Goal: Task Accomplishment & Management: Manage account settings

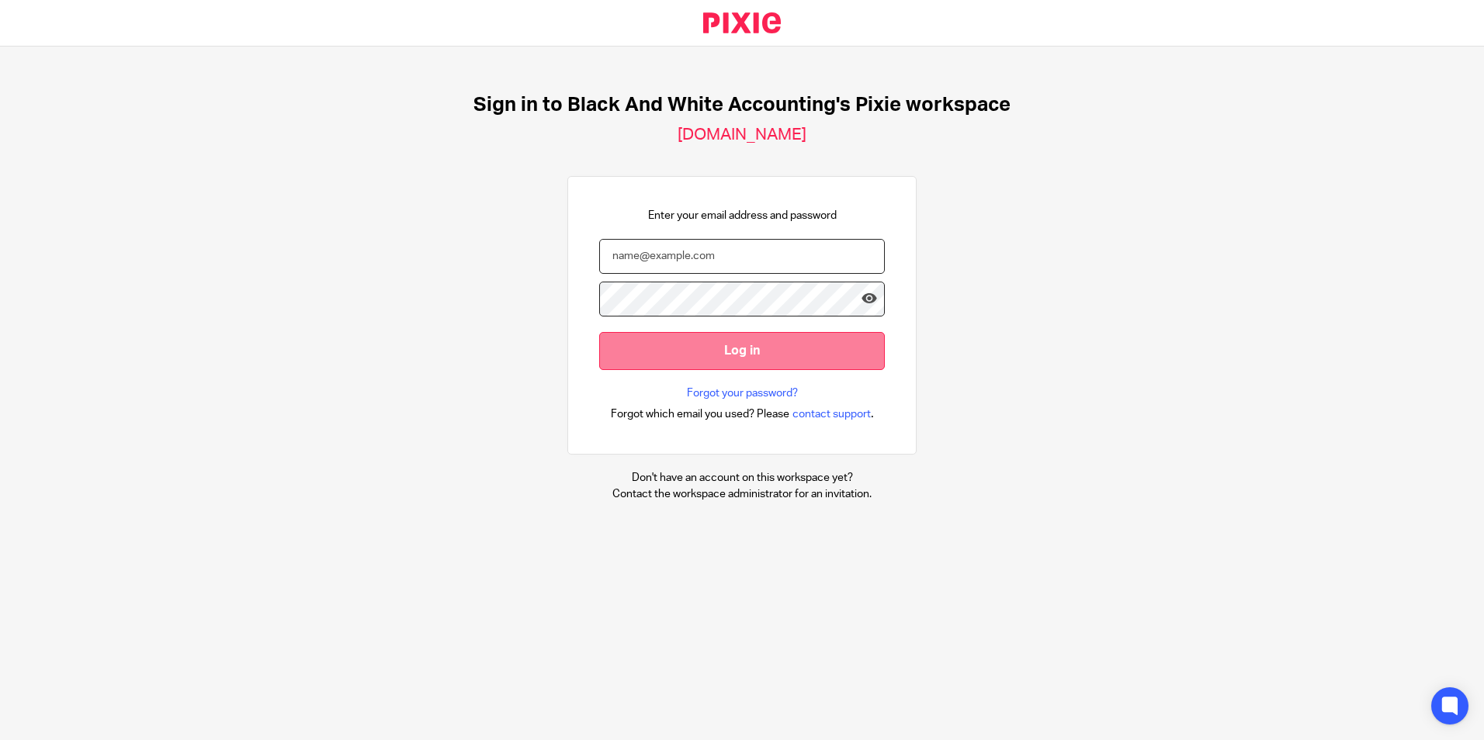
type input "[EMAIL_ADDRESS][DOMAIN_NAME]"
click at [599, 338] on input "Log in" at bounding box center [742, 351] width 286 height 38
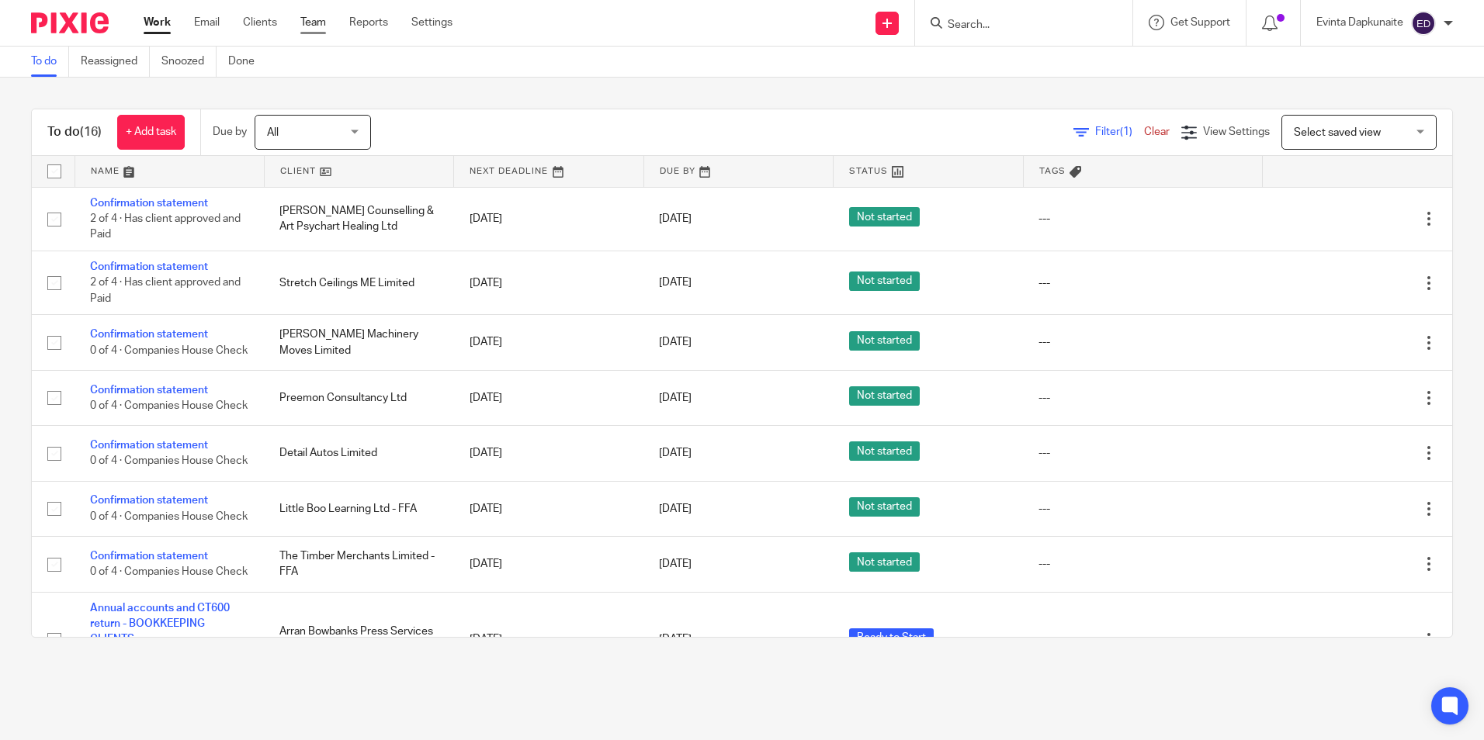
click at [319, 18] on link "Team" at bounding box center [313, 23] width 26 height 16
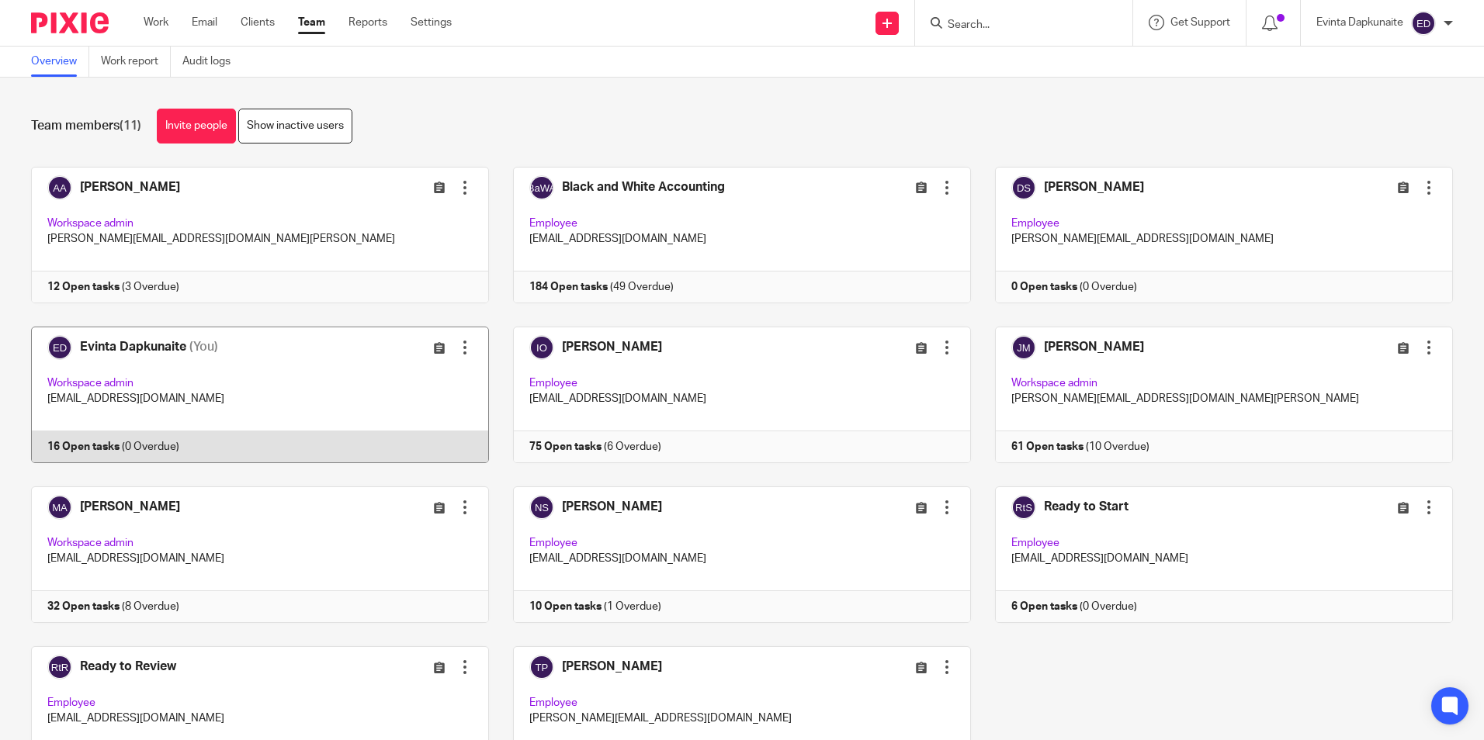
click at [214, 344] on link at bounding box center [248, 395] width 482 height 137
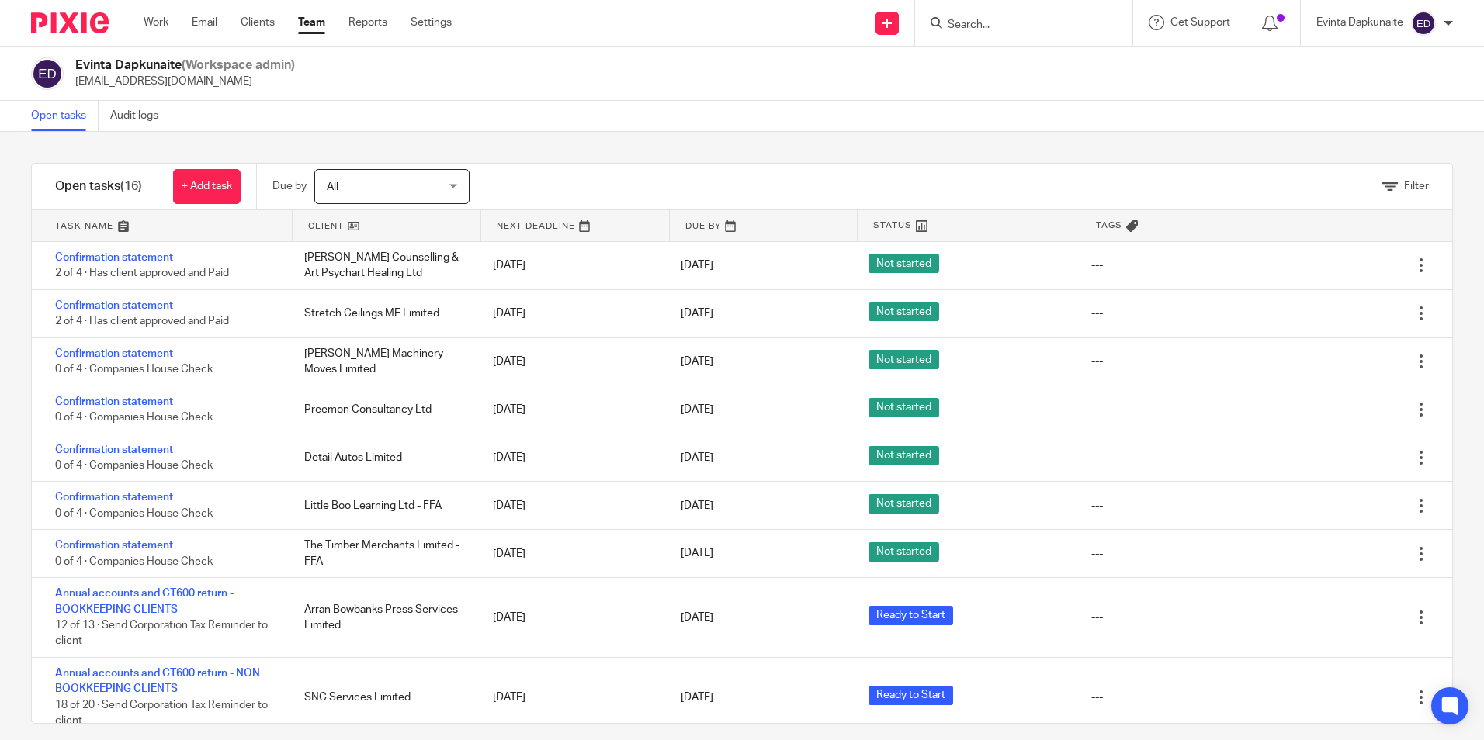
scroll to position [155, 0]
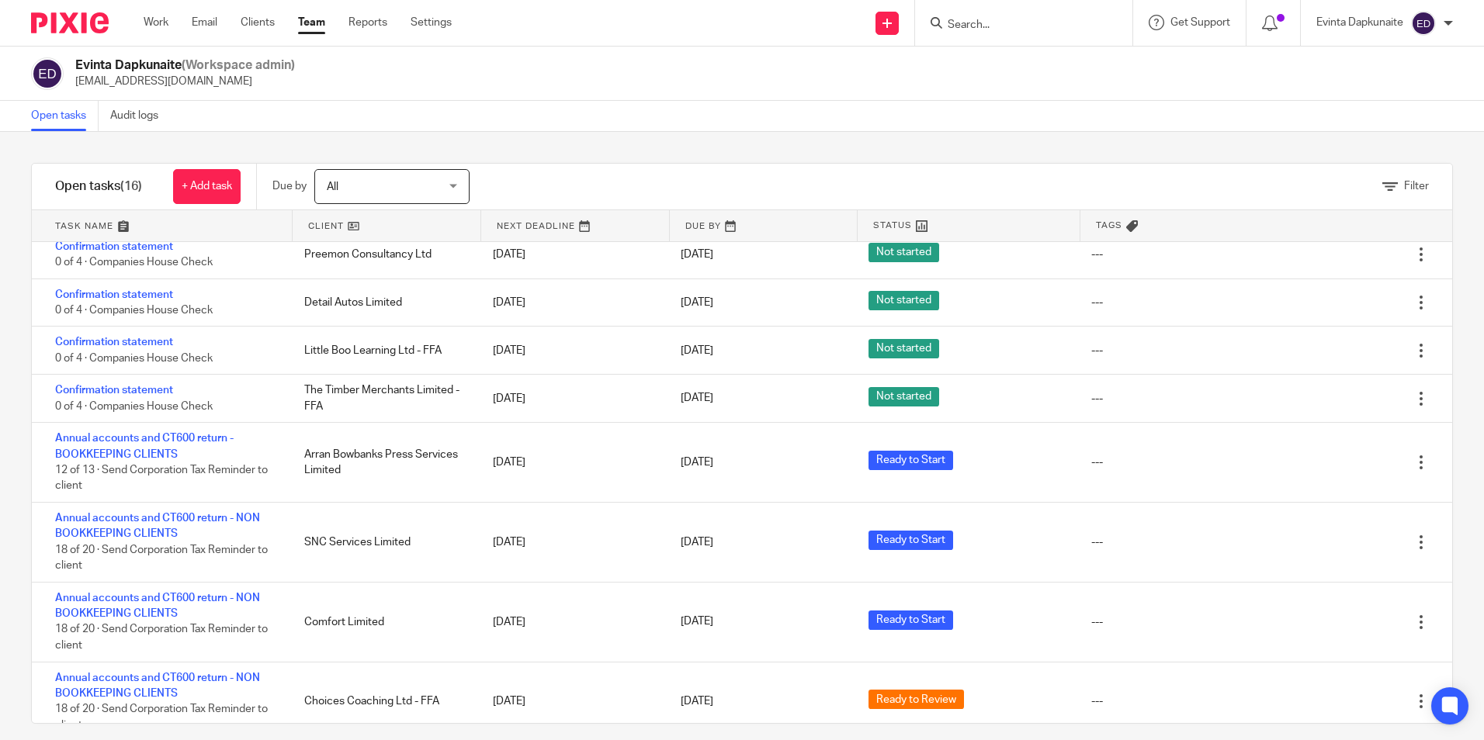
click at [1042, 29] on input "Search" at bounding box center [1016, 26] width 140 height 14
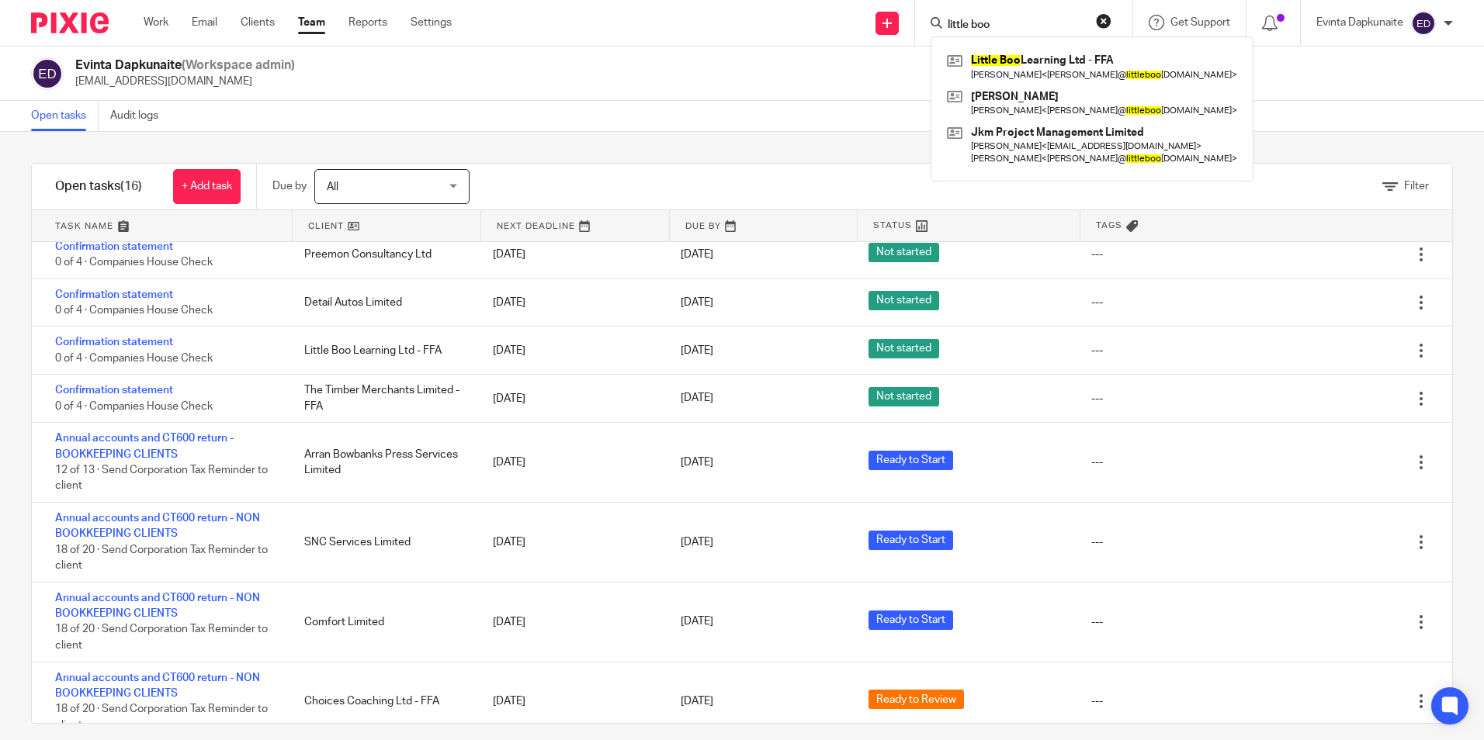
type input "little boo"
click at [1068, 59] on link at bounding box center [1092, 67] width 298 height 36
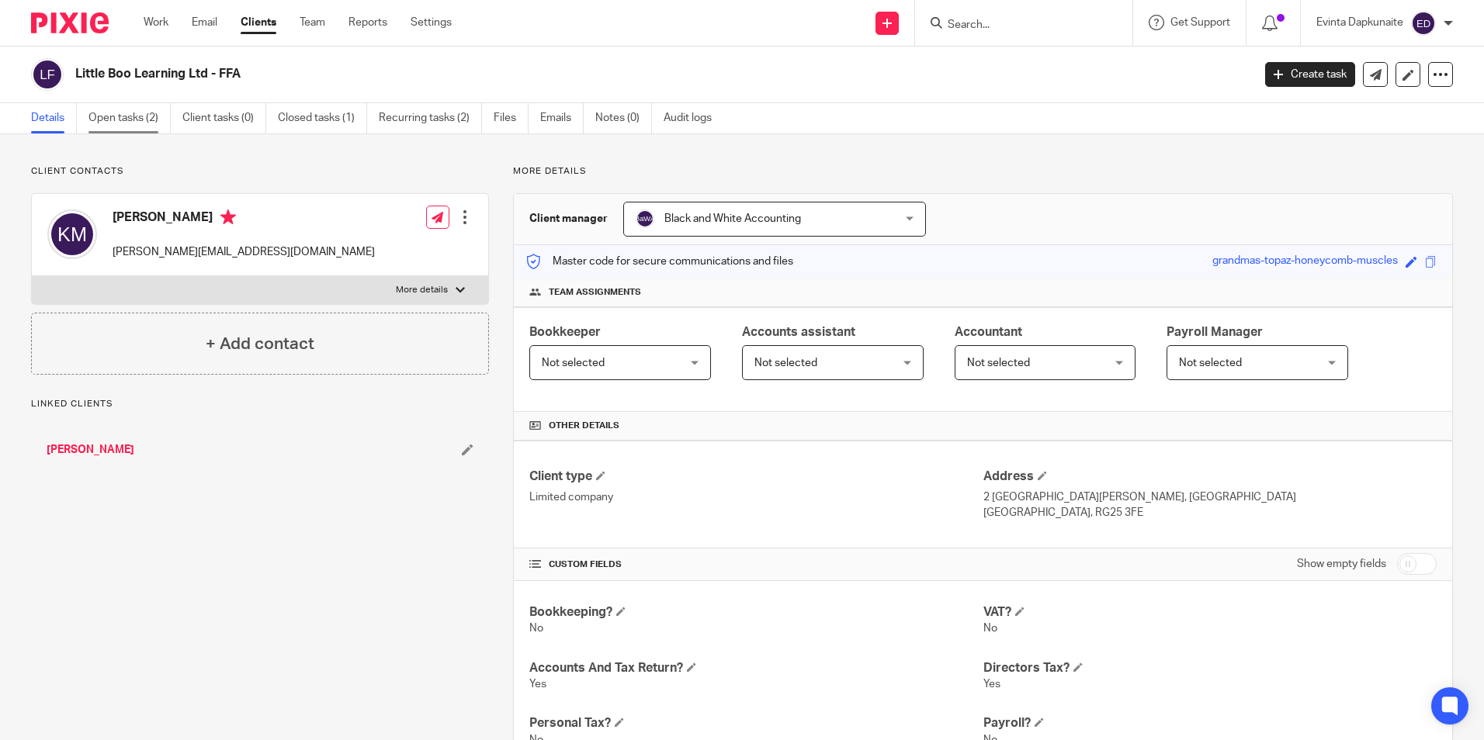
click at [119, 106] on link "Open tasks (2)" at bounding box center [129, 118] width 82 height 30
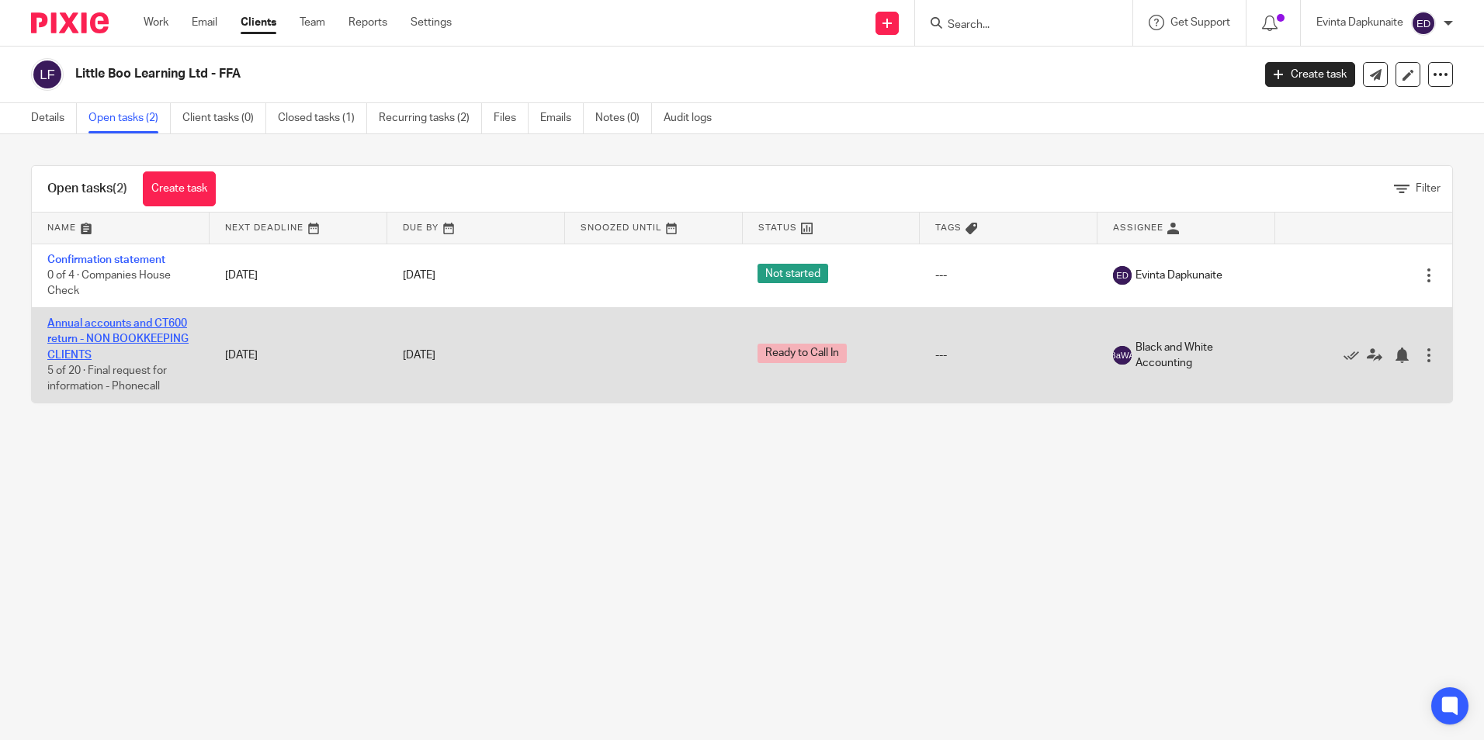
click at [156, 334] on link "Annual accounts and CT600 return - NON BOOKKEEPING CLIENTS" at bounding box center [117, 339] width 141 height 43
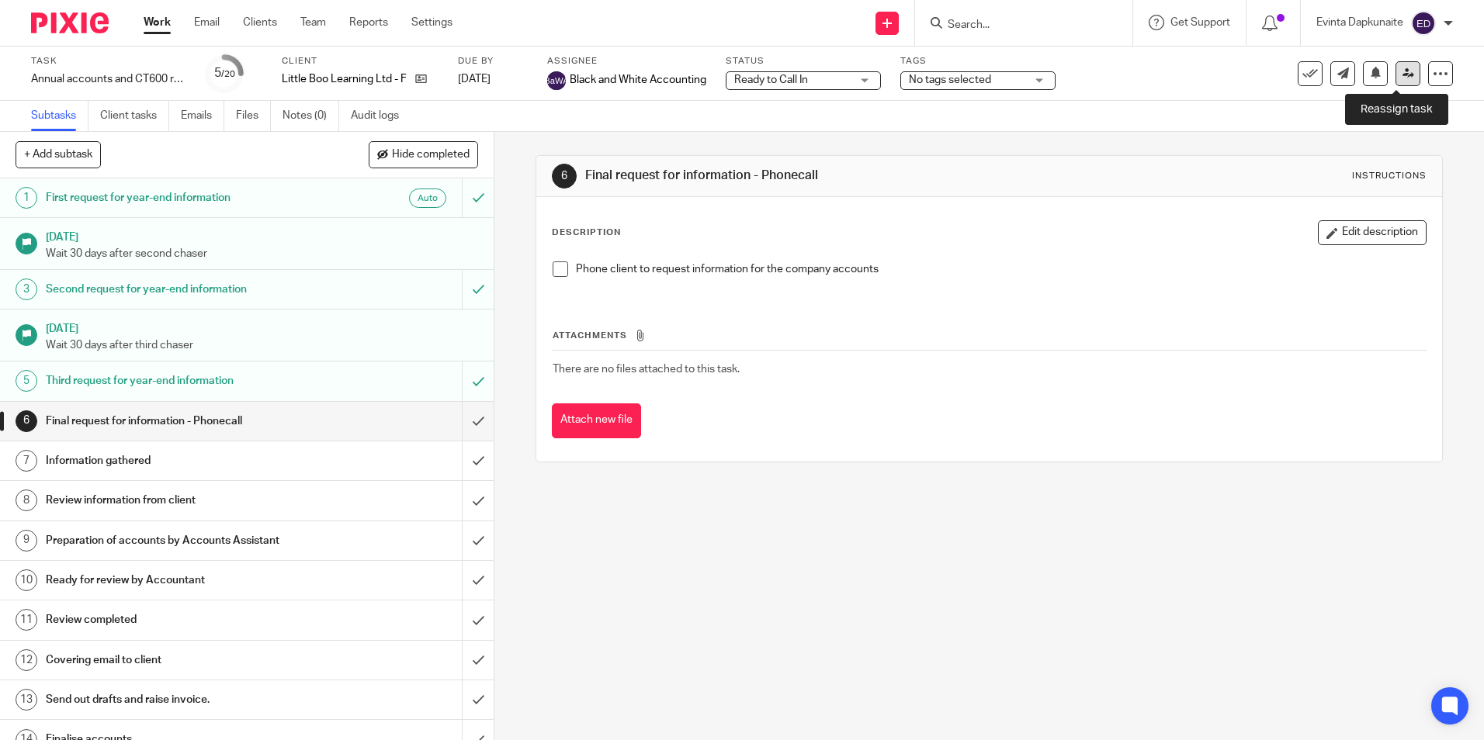
drag, startPoint x: 1407, startPoint y: 75, endPoint x: 1398, endPoint y: 81, distance: 11.6
click at [1407, 75] on link at bounding box center [1407, 73] width 25 height 25
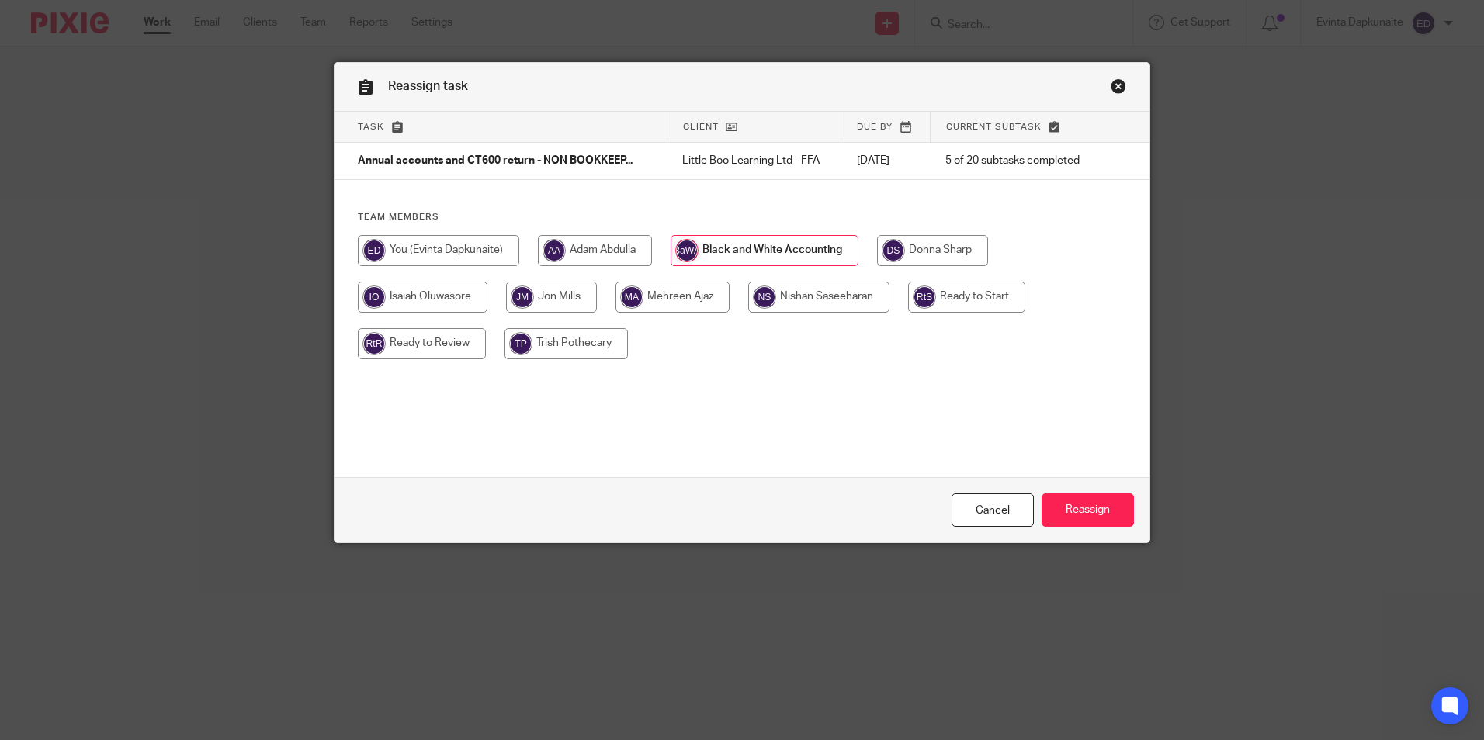
click at [946, 307] on input "radio" at bounding box center [966, 297] width 117 height 31
radio input "true"
click at [1070, 522] on input "Reassign" at bounding box center [1088, 510] width 92 height 33
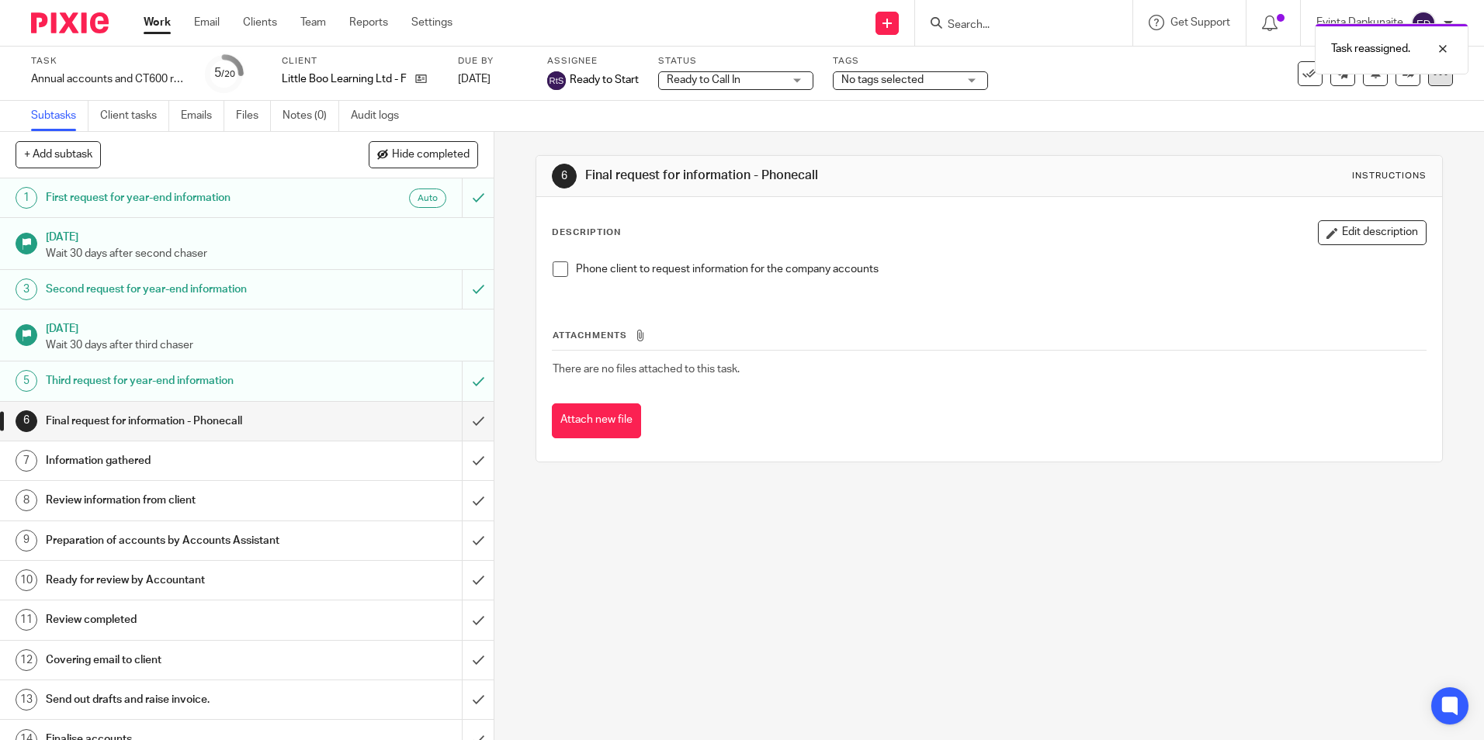
click at [1433, 78] on icon at bounding box center [1441, 74] width 16 height 16
click at [1371, 135] on link "Advanced task editor" at bounding box center [1380, 135] width 102 height 11
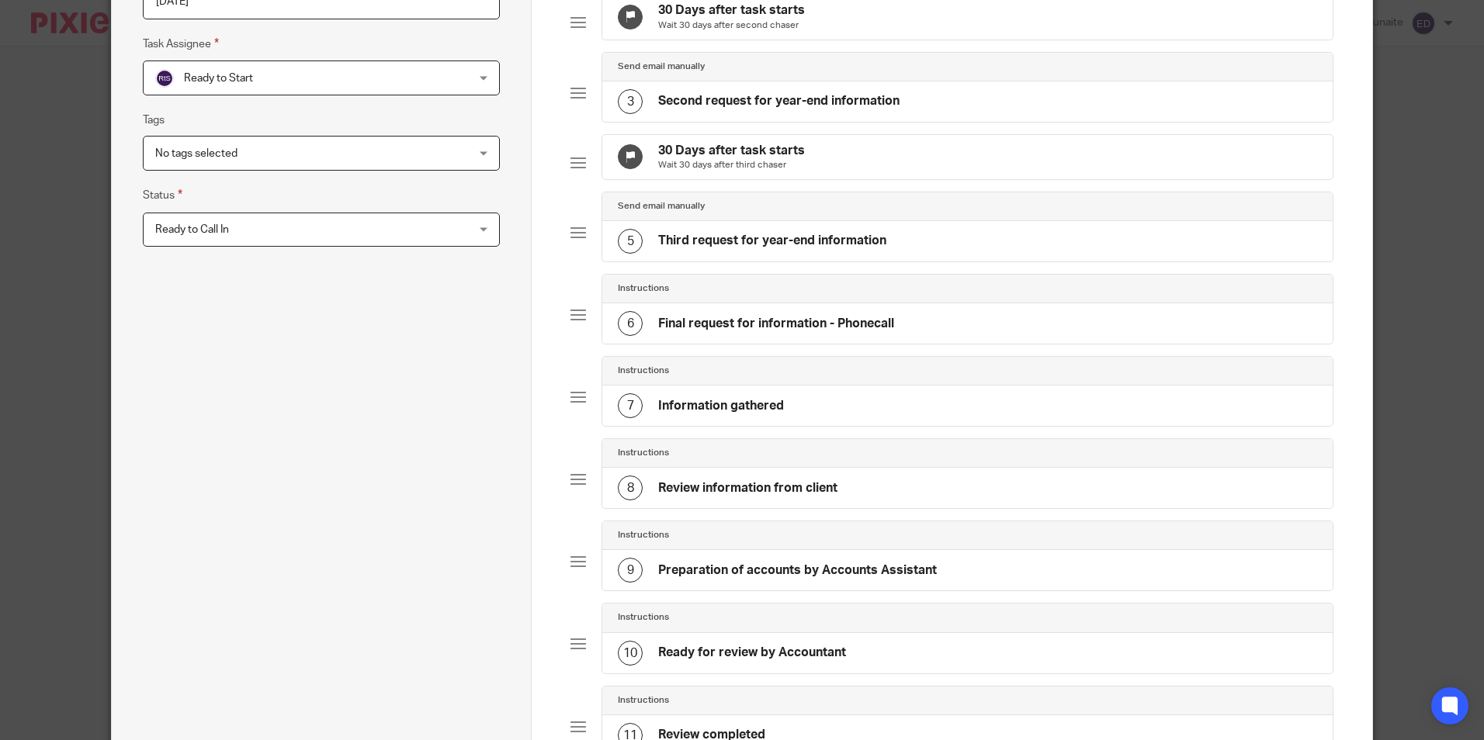
scroll to position [307, 0]
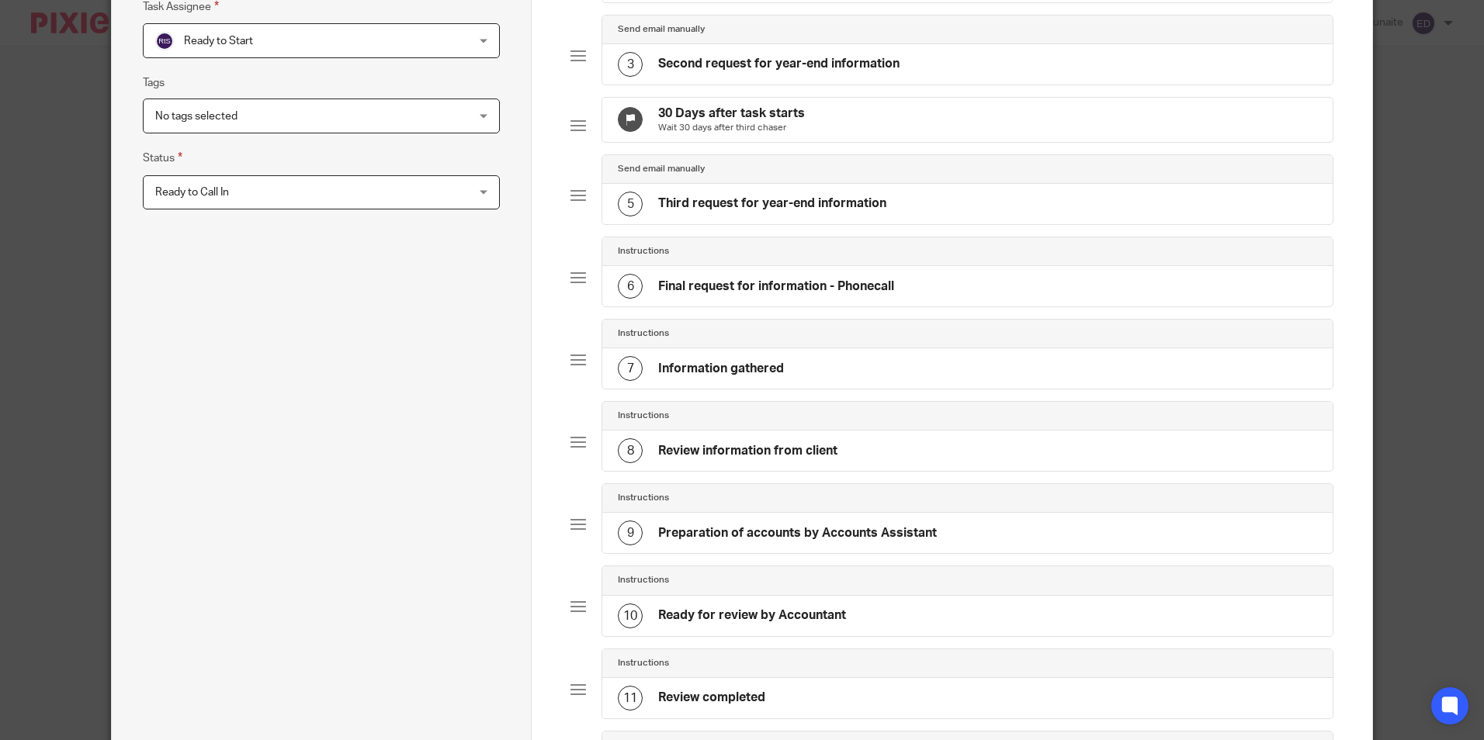
click at [845, 389] on div "7 Information gathered" at bounding box center [967, 368] width 730 height 40
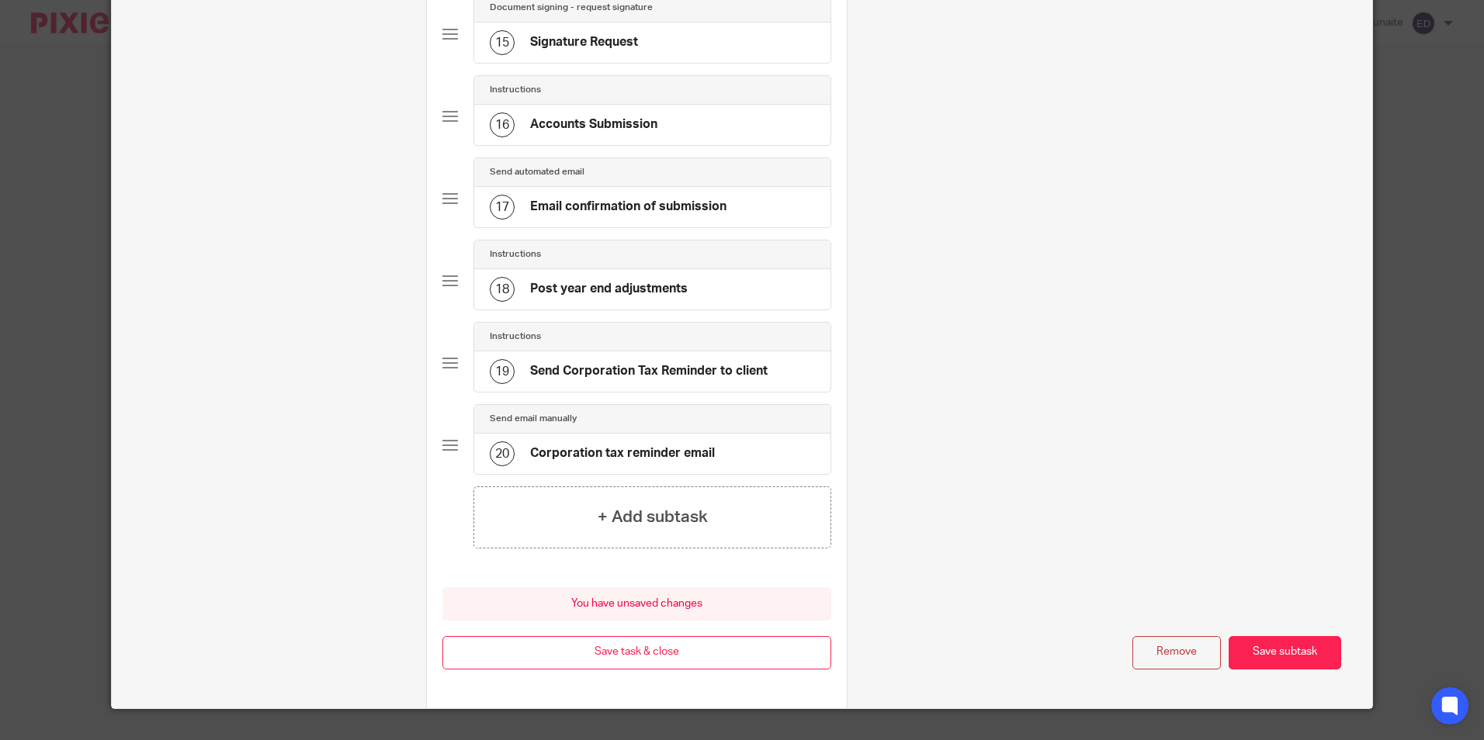
scroll to position [1347, 0]
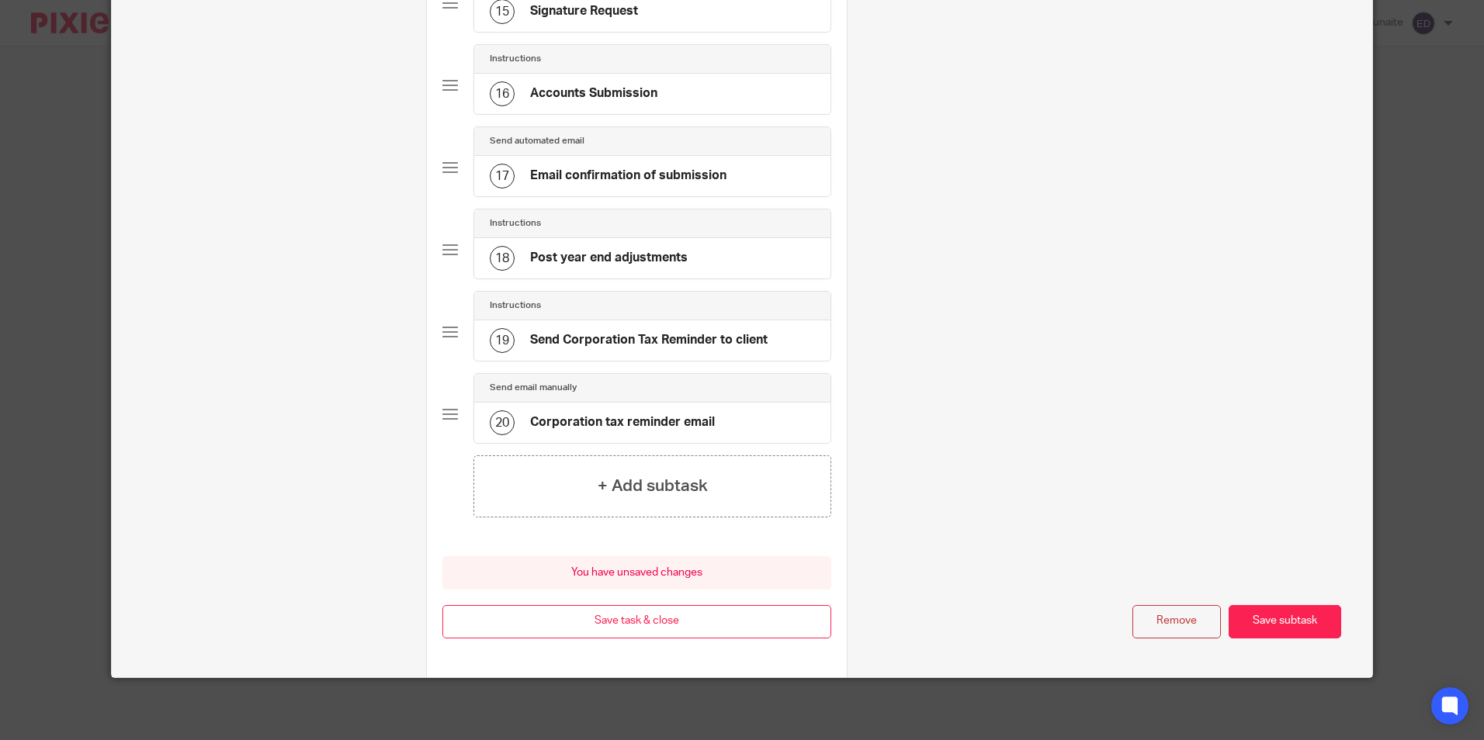
type input "Information gathered 24/08"
click at [1302, 612] on button "Save subtask" at bounding box center [1285, 621] width 113 height 33
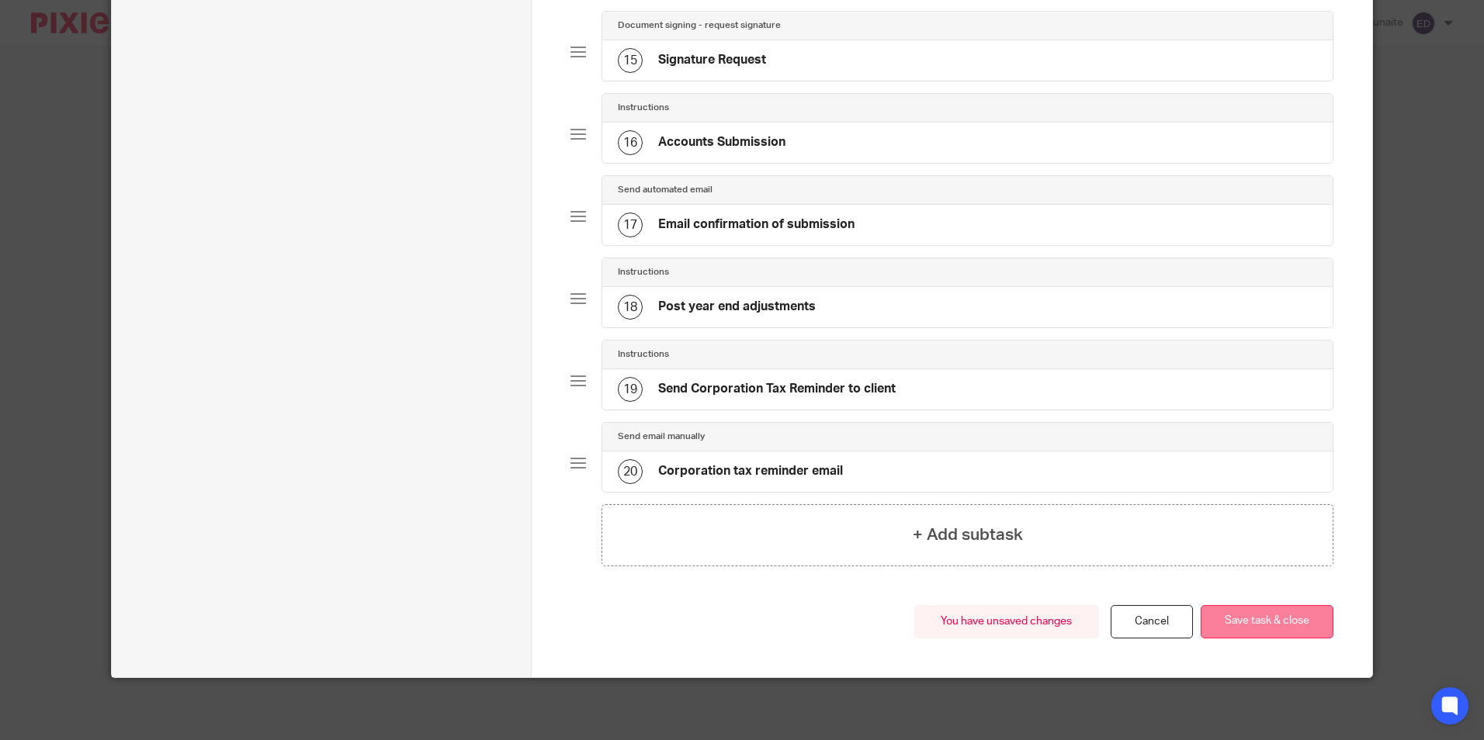
scroll to position [1298, 0]
click at [1290, 619] on button "Save task & close" at bounding box center [1267, 621] width 133 height 33
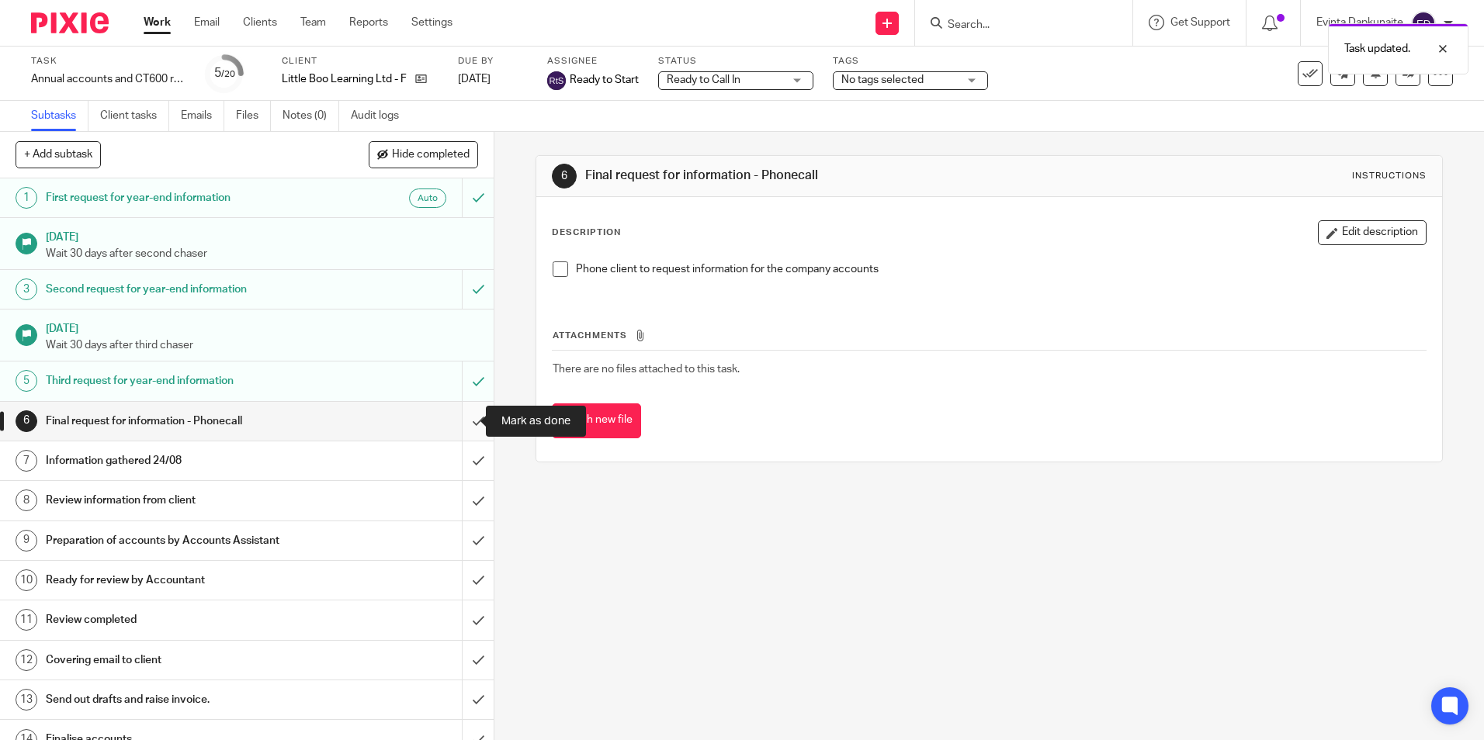
click at [459, 419] on input "submit" at bounding box center [247, 421] width 494 height 39
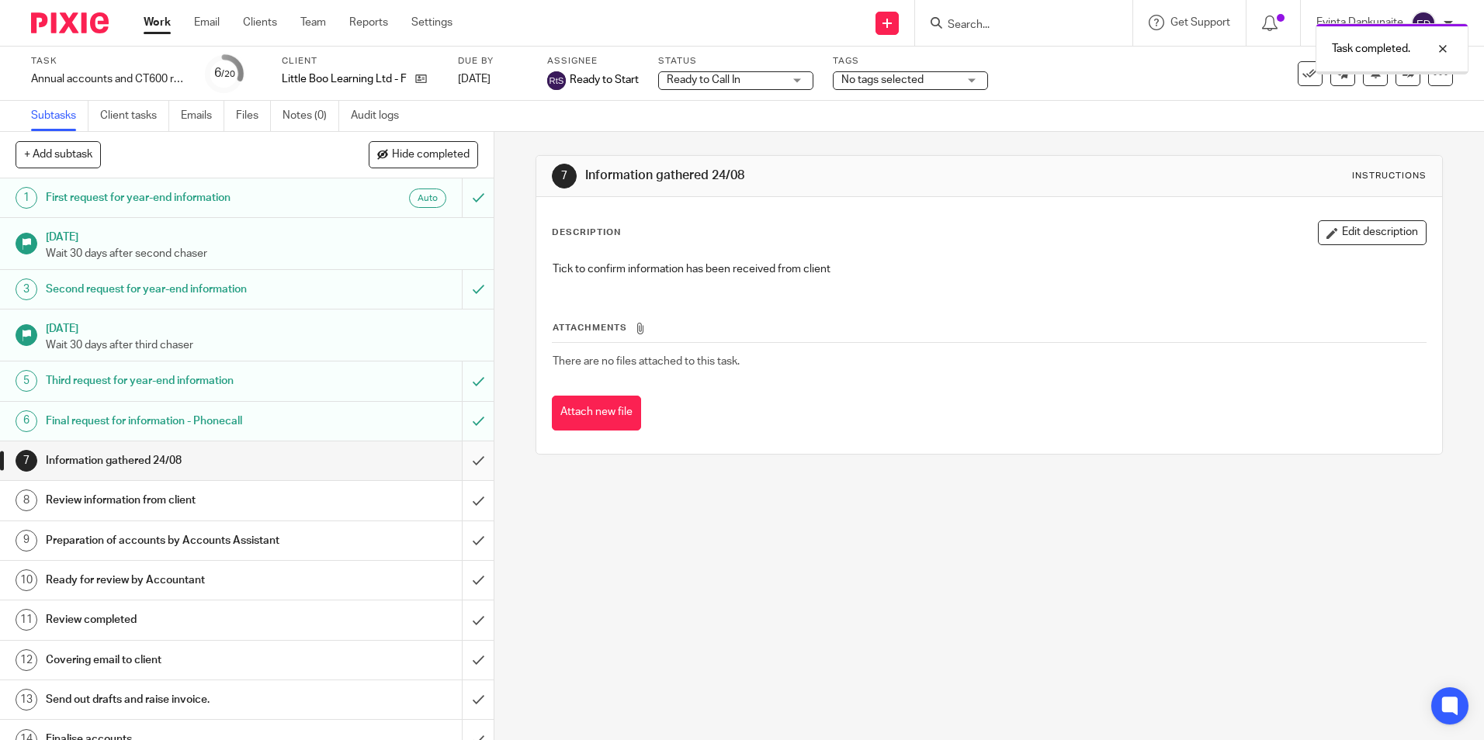
click at [463, 467] on input "submit" at bounding box center [247, 461] width 494 height 39
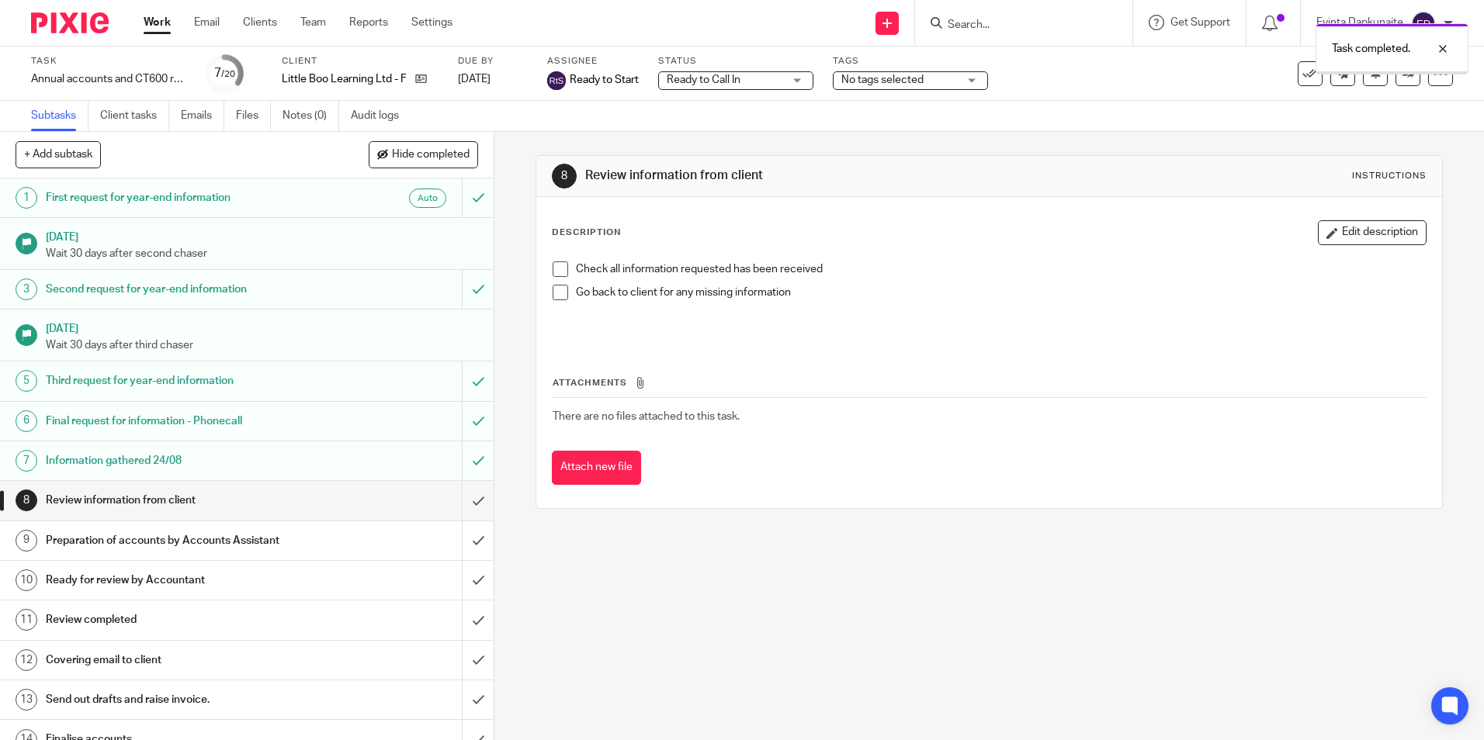
click at [689, 72] on span "Ready to Call In" at bounding box center [725, 80] width 116 height 16
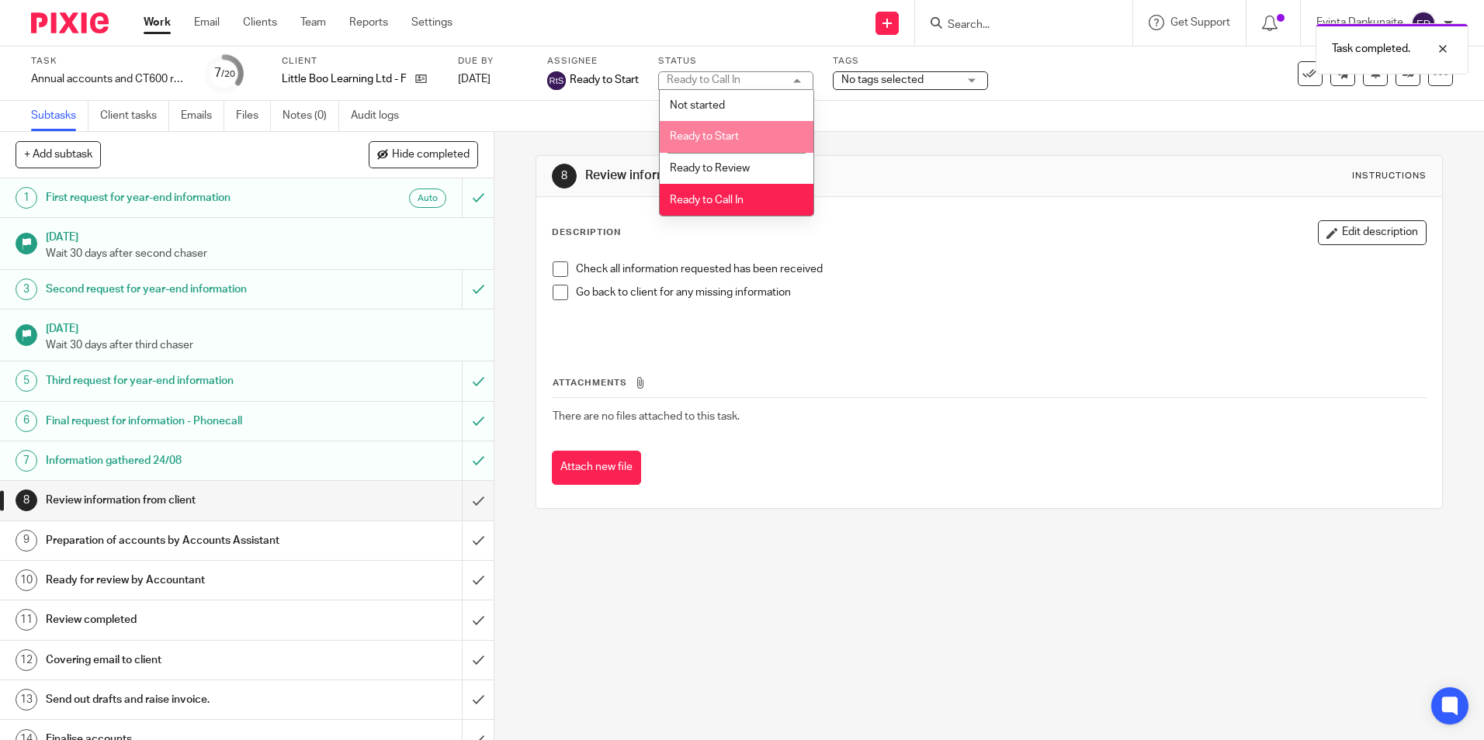
click at [741, 150] on li "Ready to Start" at bounding box center [737, 137] width 154 height 32
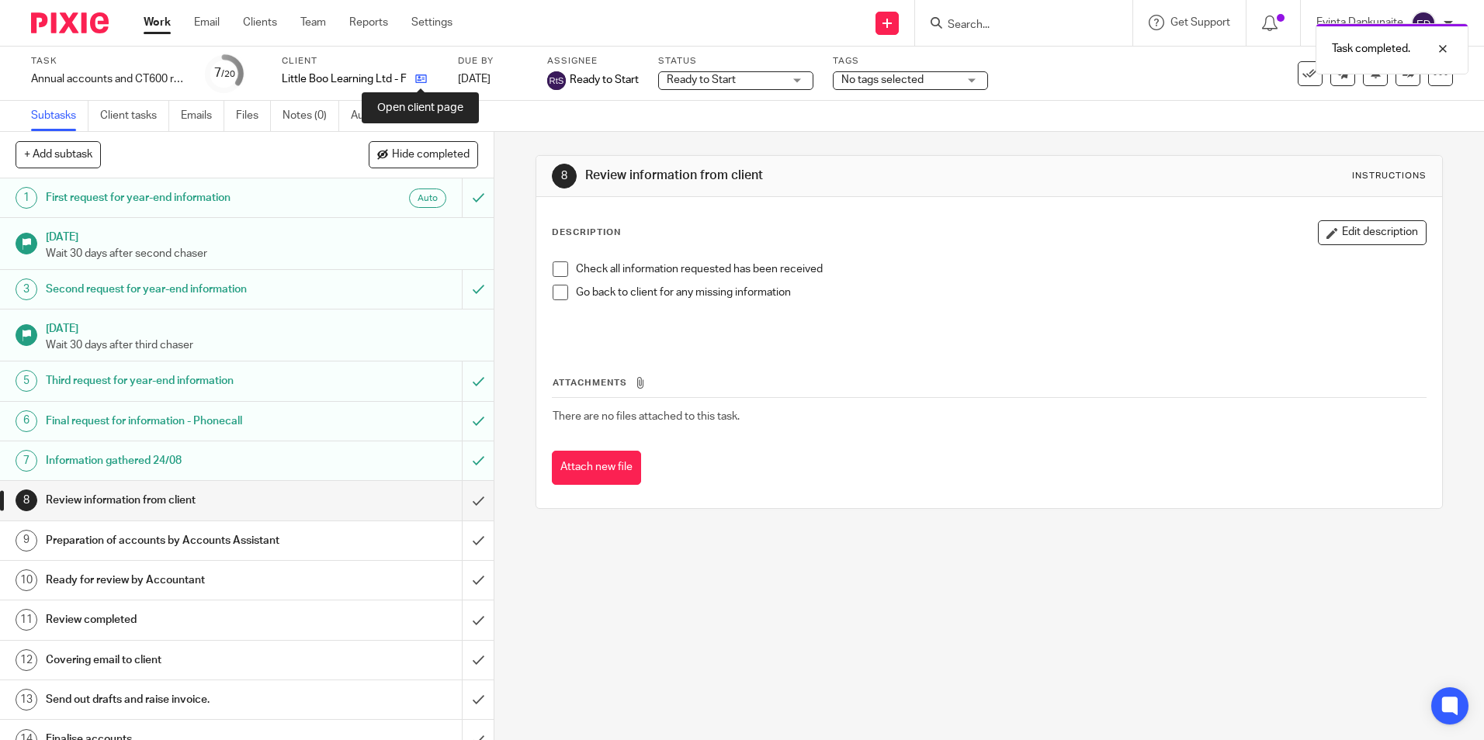
click at [417, 80] on icon at bounding box center [421, 79] width 12 height 12
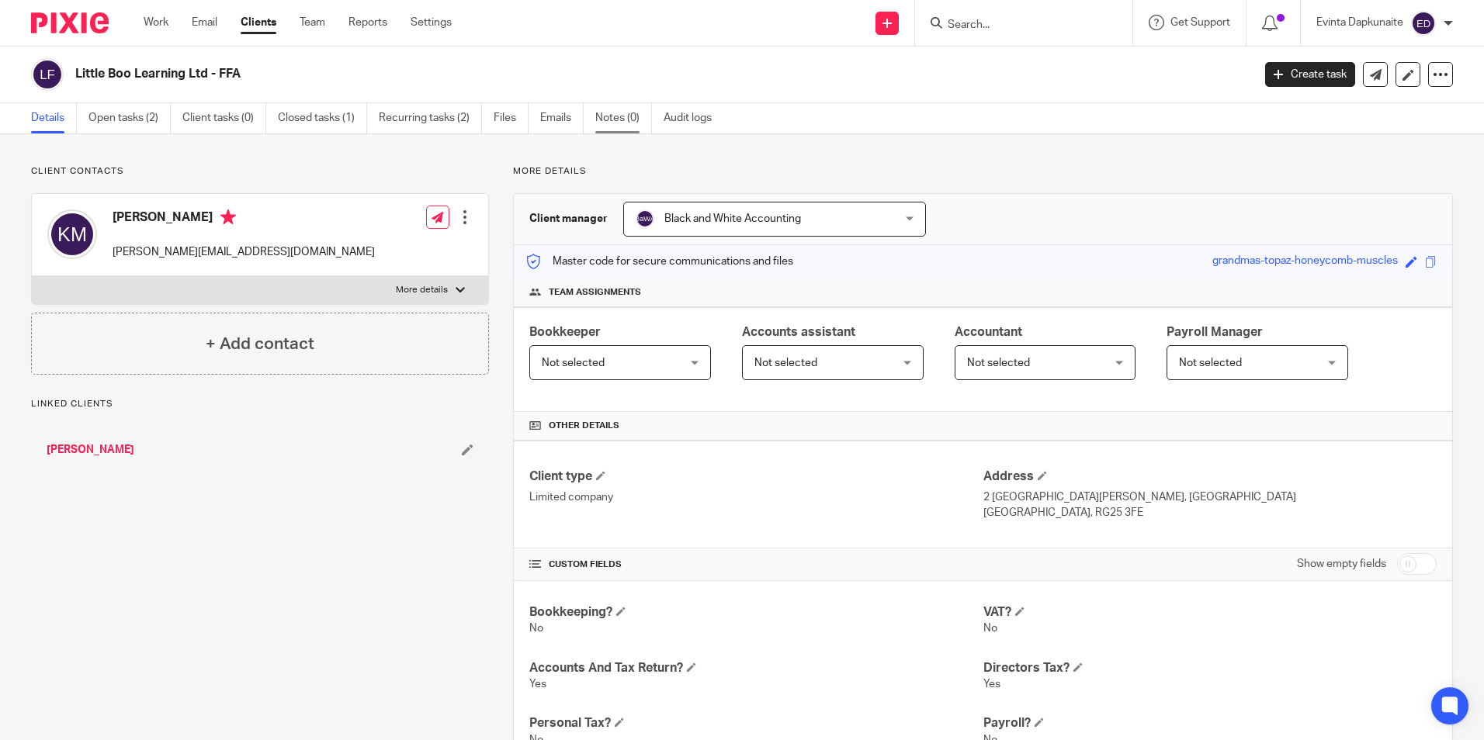
click at [627, 128] on link "Notes (0)" at bounding box center [623, 118] width 57 height 30
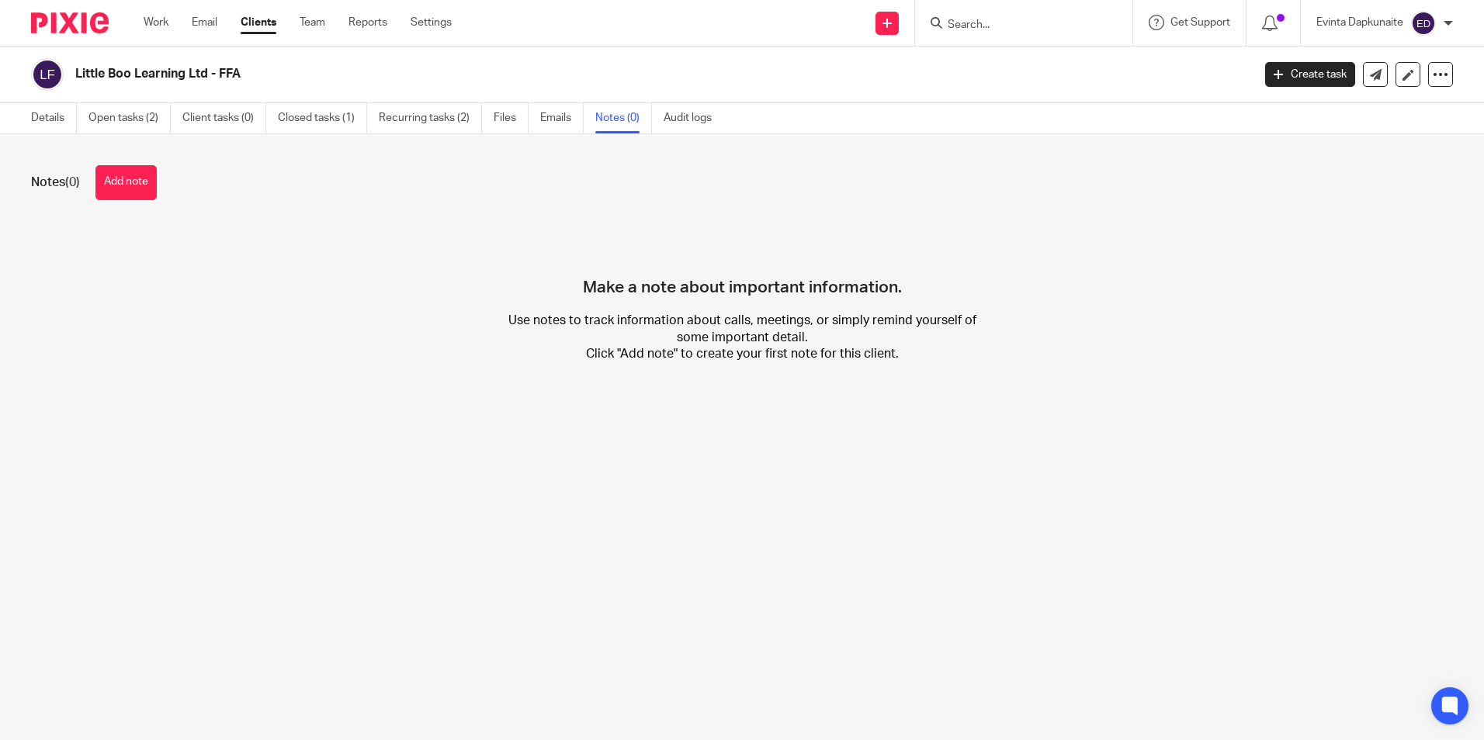
click at [124, 186] on button "Add note" at bounding box center [125, 182] width 61 height 35
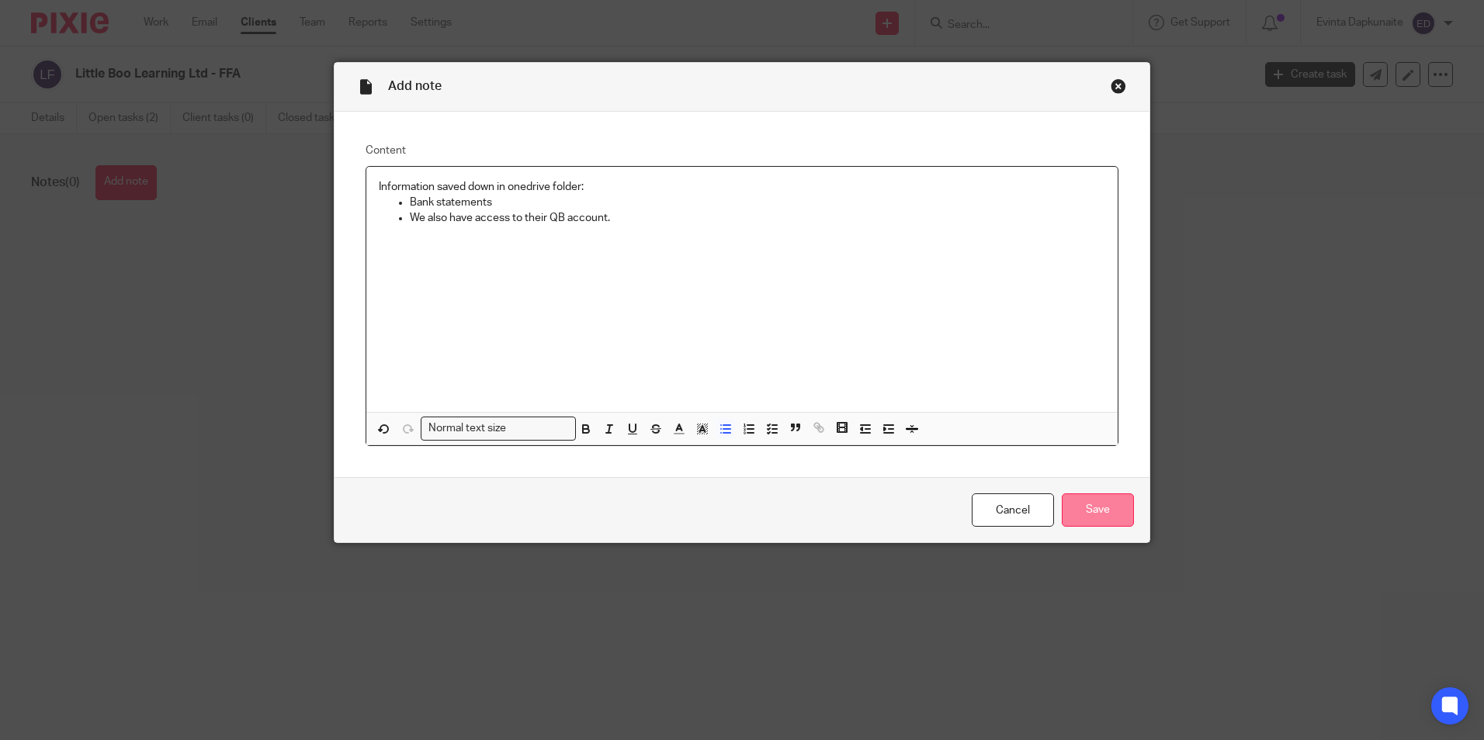
click at [1077, 515] on input "Save" at bounding box center [1098, 510] width 72 height 33
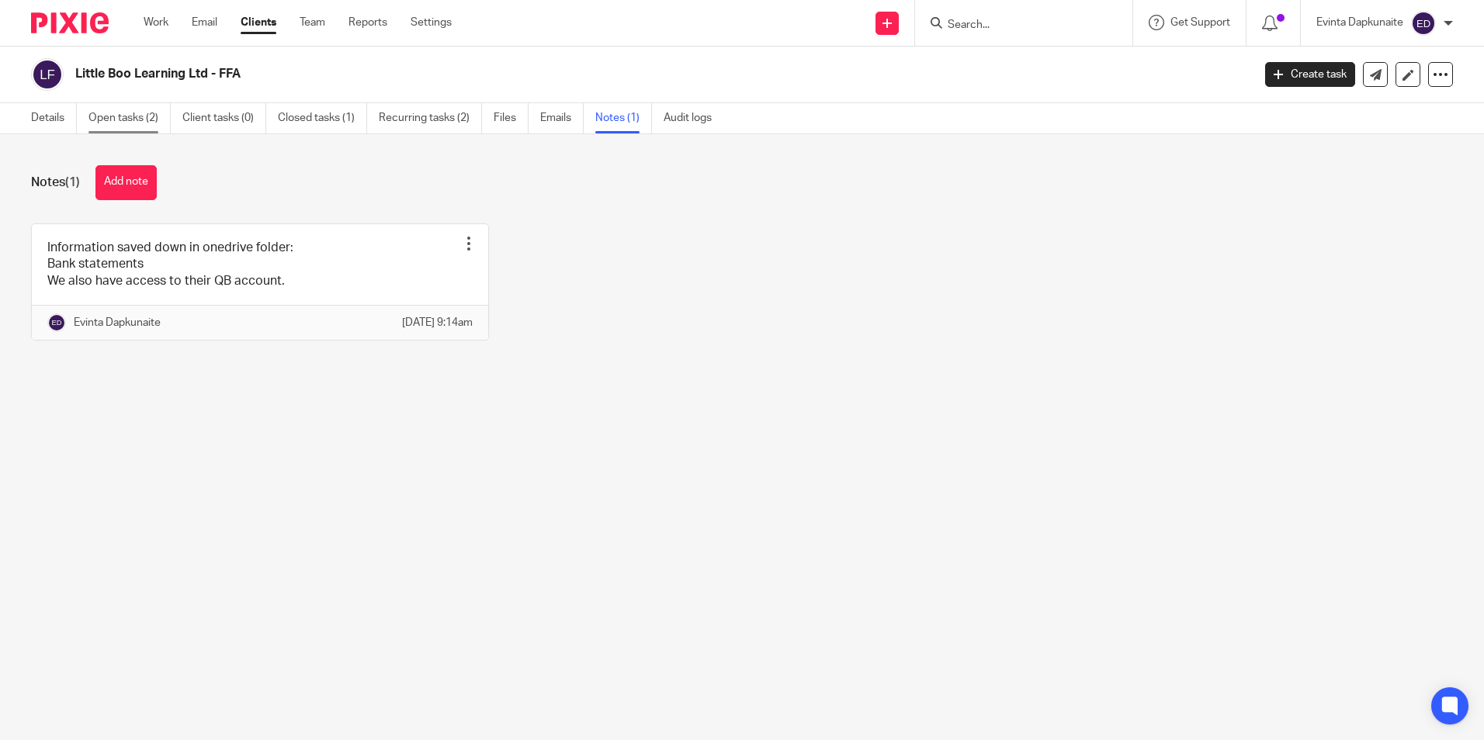
click at [130, 126] on link "Open tasks (2)" at bounding box center [129, 118] width 82 height 30
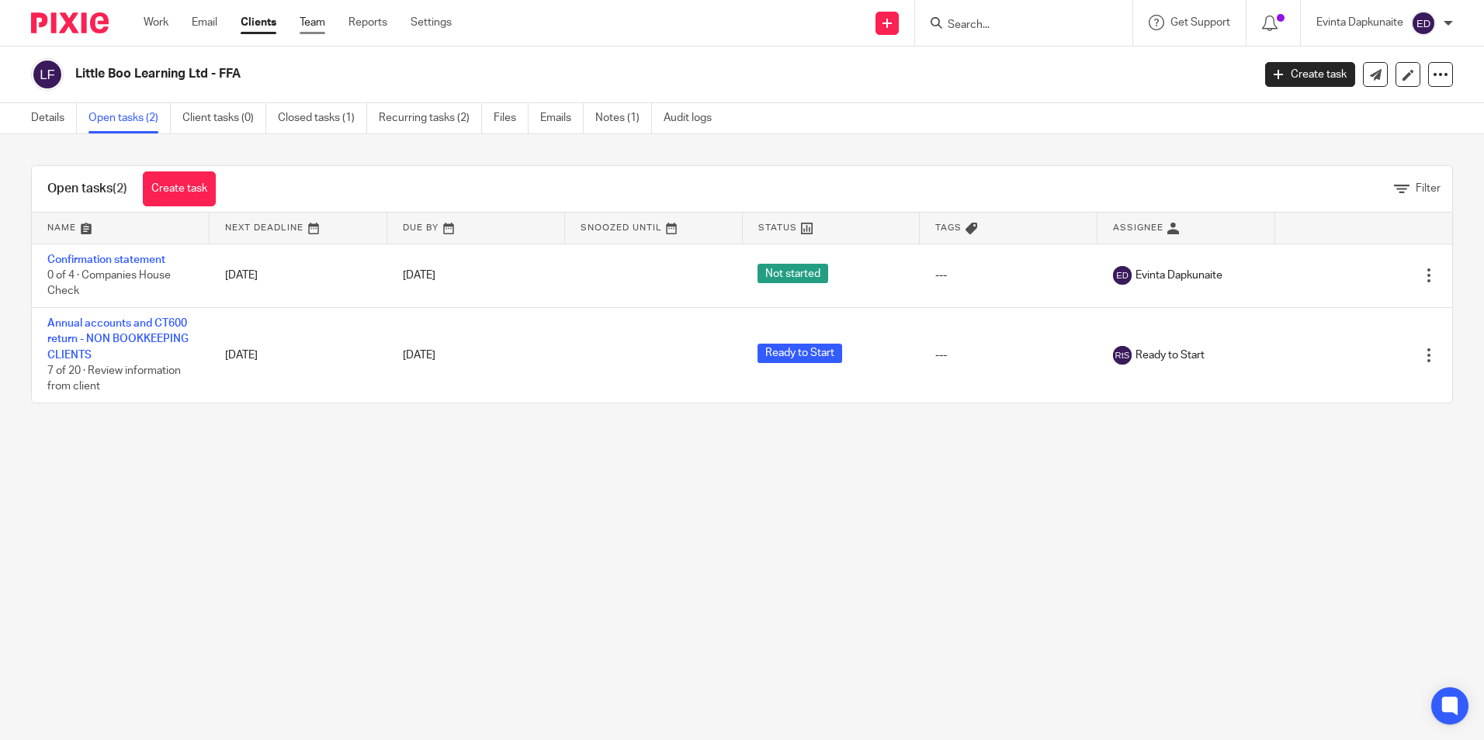
click at [316, 29] on link "Team" at bounding box center [313, 23] width 26 height 16
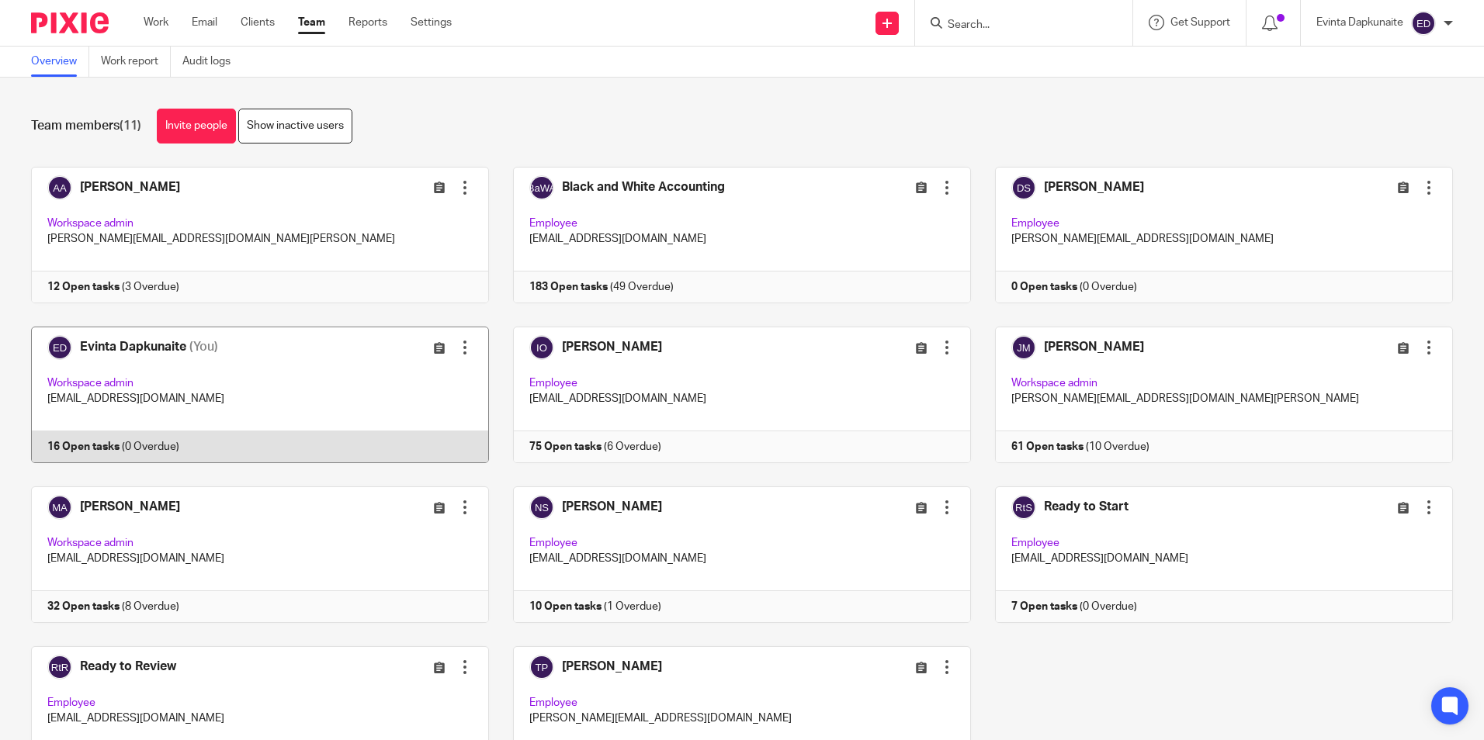
click at [203, 383] on link at bounding box center [248, 395] width 482 height 137
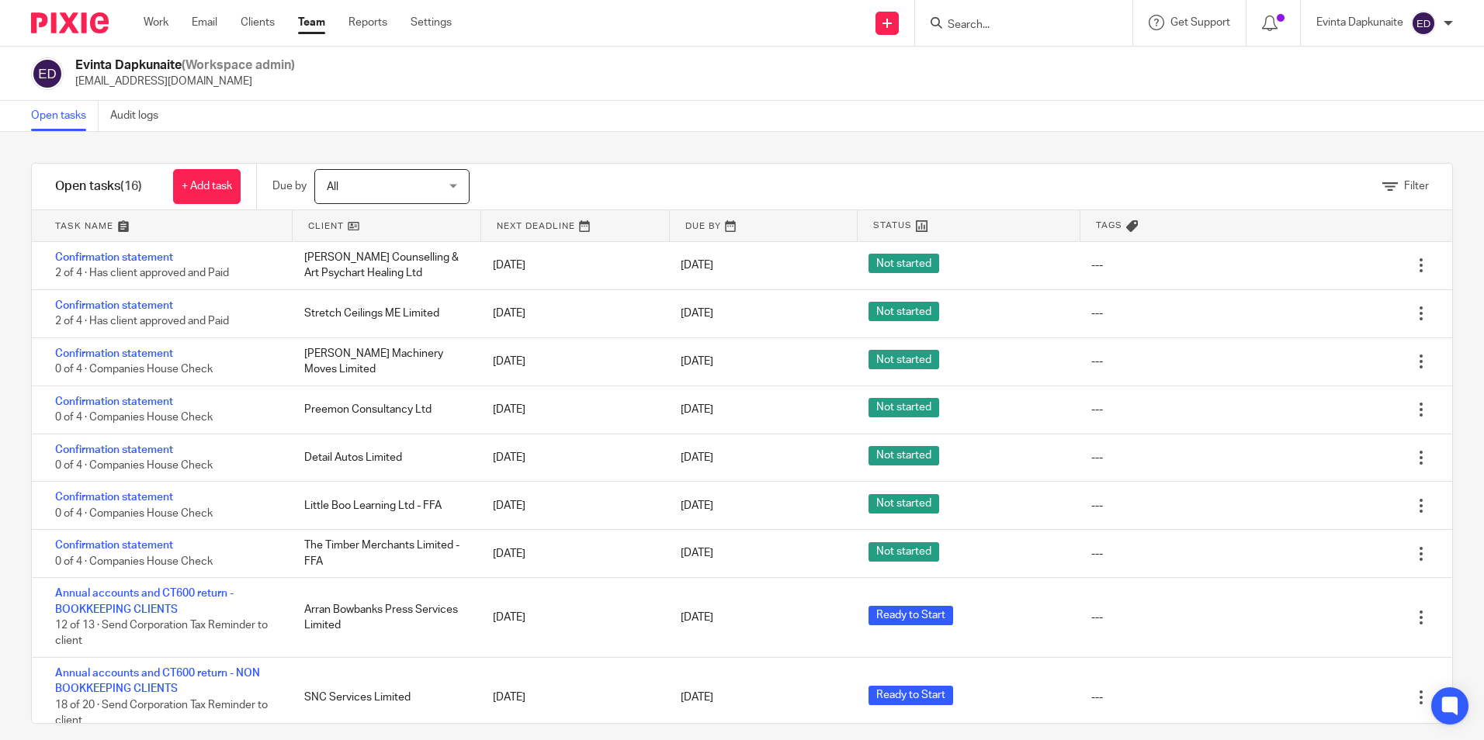
drag, startPoint x: 550, startPoint y: 66, endPoint x: 518, endPoint y: 66, distance: 31.8
click at [550, 66] on div "Evinta Dapkunaite (Workspace admin) [EMAIL_ADDRESS][DOMAIN_NAME]" at bounding box center [742, 73] width 1422 height 33
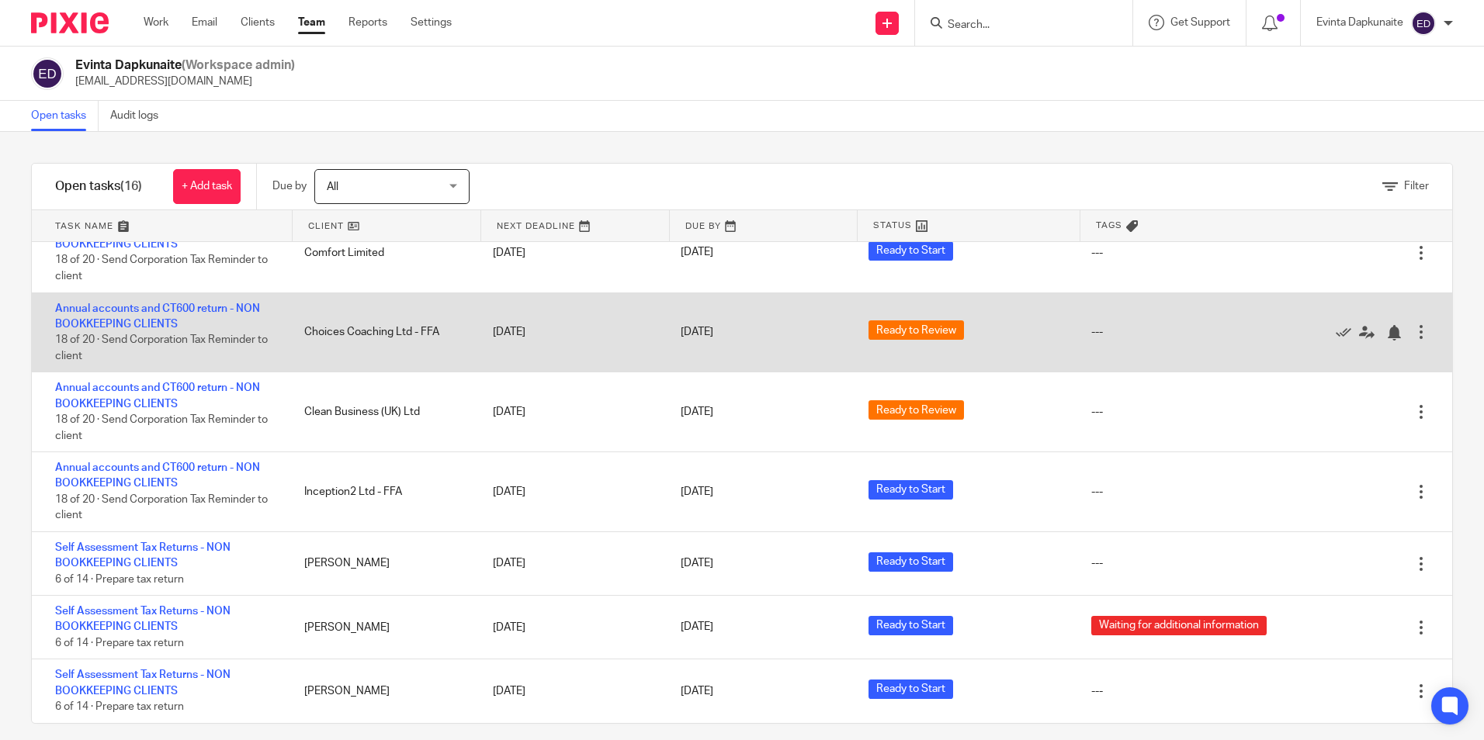
scroll to position [15, 0]
